Goal: Consume media (video, audio)

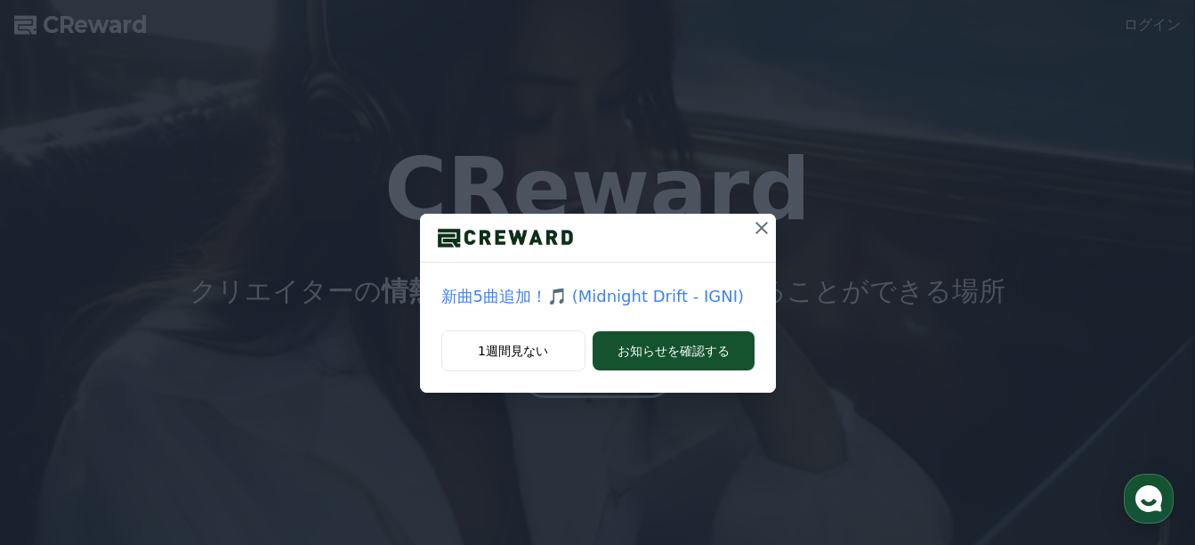
click at [763, 235] on icon at bounding box center [761, 227] width 21 height 21
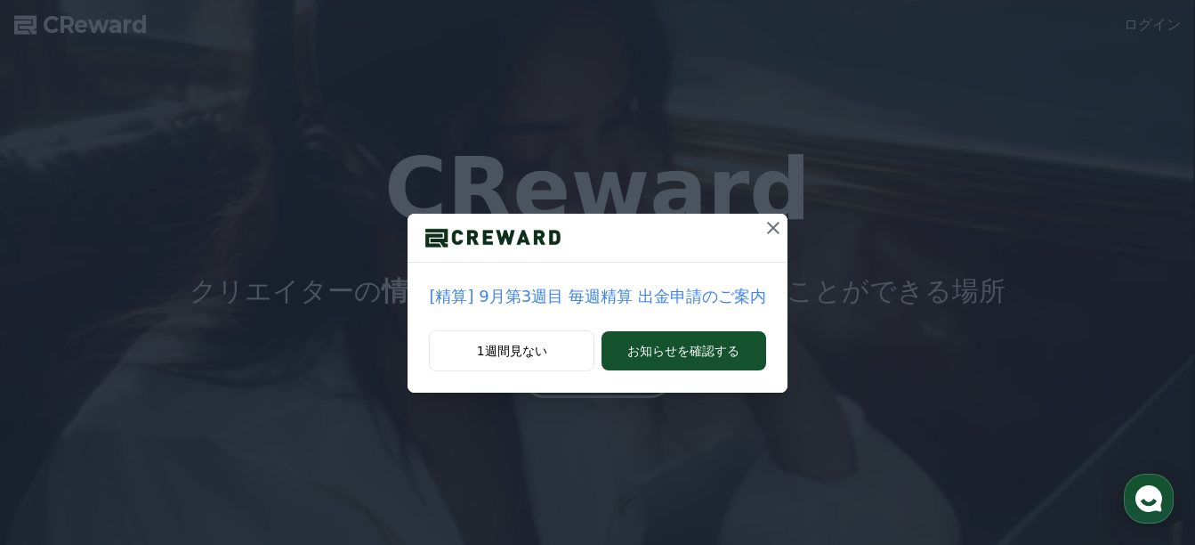
click at [767, 230] on icon at bounding box center [773, 228] width 12 height 12
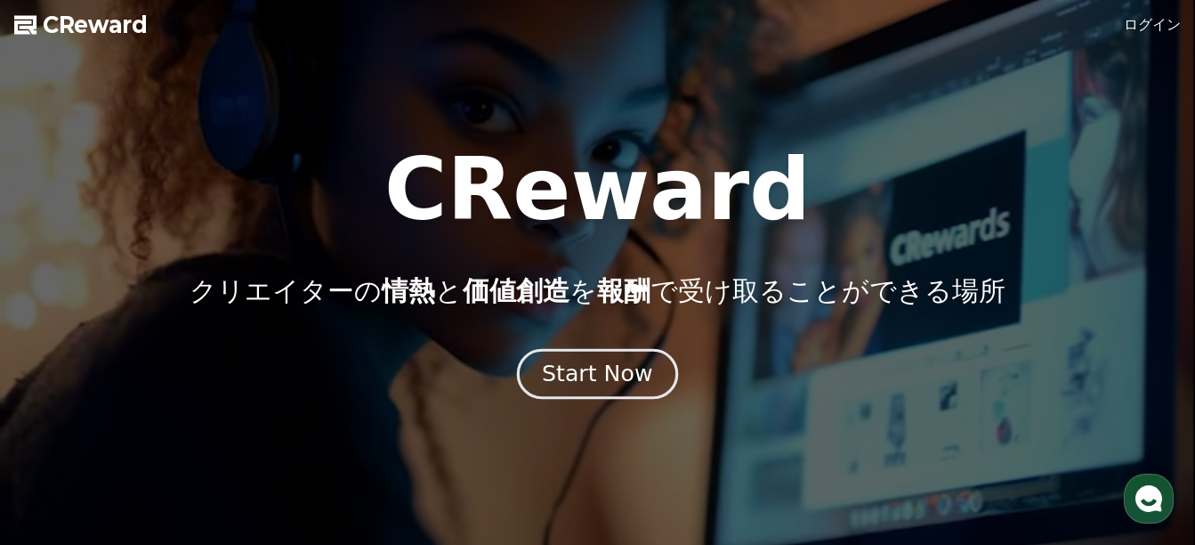
click at [617, 382] on div "Start Now" at bounding box center [597, 374] width 110 height 30
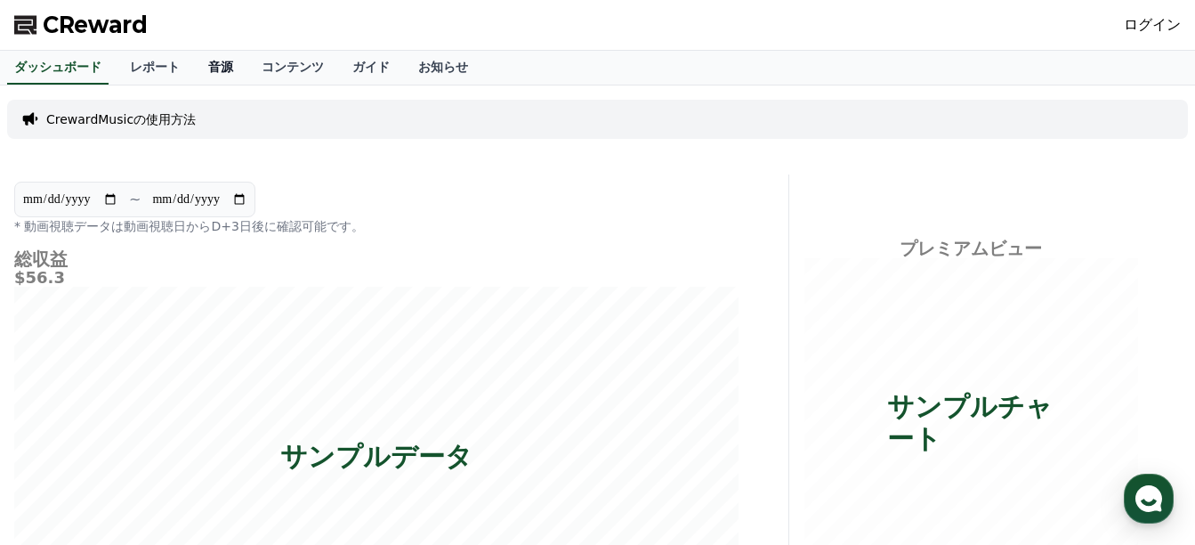
click at [194, 69] on link "音源" at bounding box center [220, 68] width 53 height 34
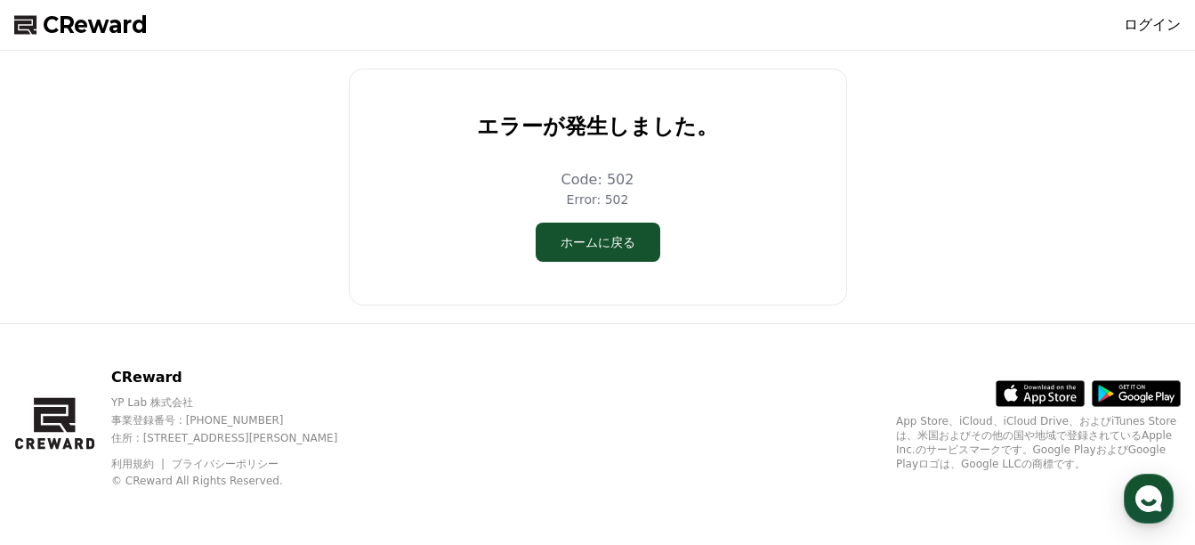
click at [239, 63] on div "エラーが発生しました。 Code: 502 Error: 502 ホームに戻る" at bounding box center [597, 187] width 1181 height 258
